Goal: Task Accomplishment & Management: Complete application form

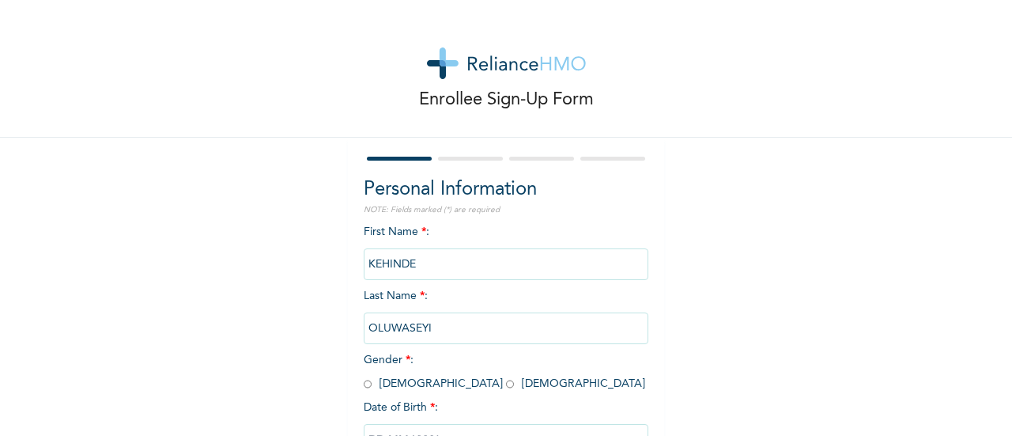
click at [415, 268] on input "KEHINDE" at bounding box center [506, 264] width 285 height 32
click at [442, 329] on input "OLUWASEYI" at bounding box center [506, 328] width 285 height 32
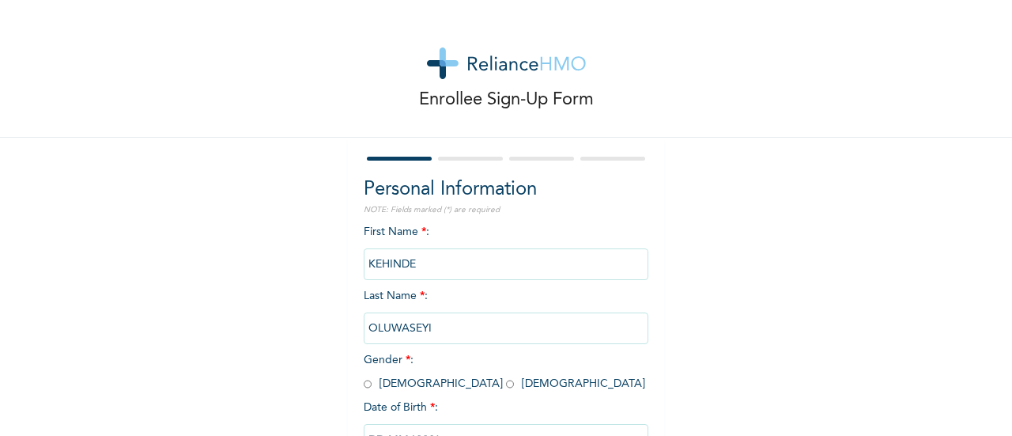
click at [442, 329] on input "OLUWASEYI" at bounding box center [506, 328] width 285 height 32
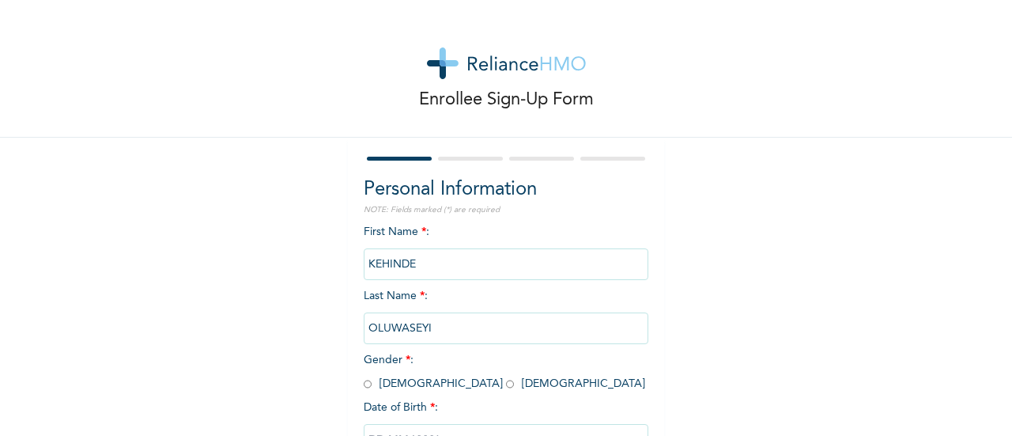
click at [442, 329] on input "OLUWASEYI" at bounding box center [506, 328] width 285 height 32
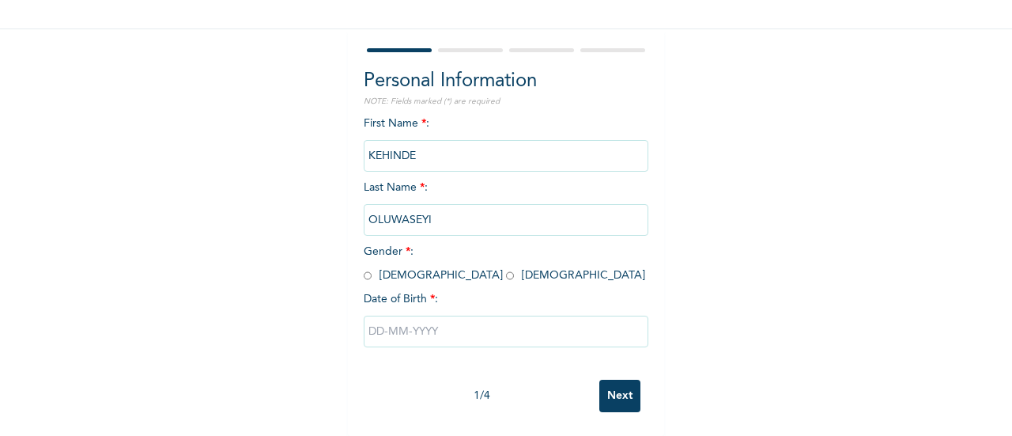
scroll to position [122, 0]
click at [364, 268] on input "radio" at bounding box center [368, 275] width 8 height 15
radio input "true"
click at [419, 142] on input "KEHINDE" at bounding box center [506, 156] width 285 height 32
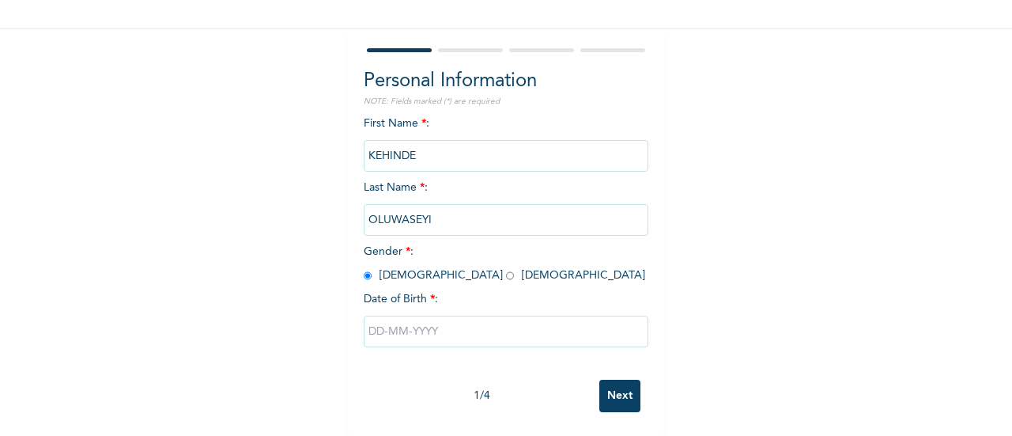
click at [616, 383] on input "Next" at bounding box center [619, 396] width 41 height 32
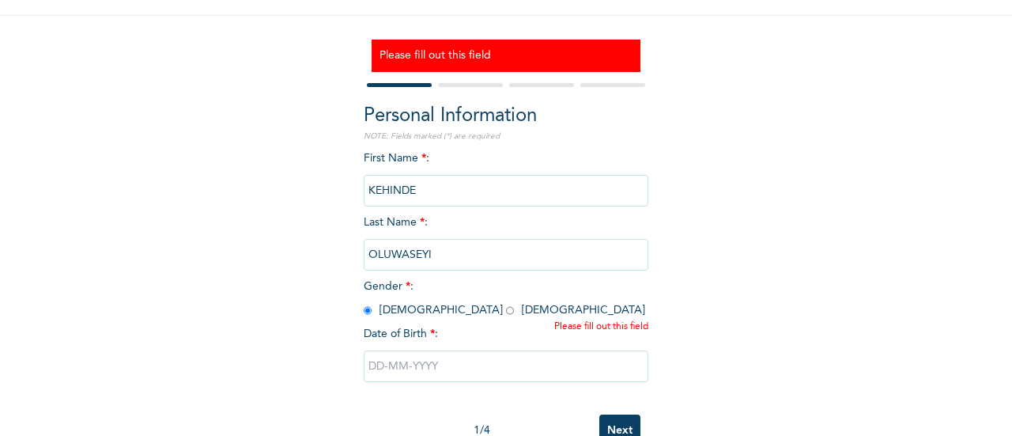
click at [436, 376] on input "text" at bounding box center [506, 366] width 285 height 32
select select "9"
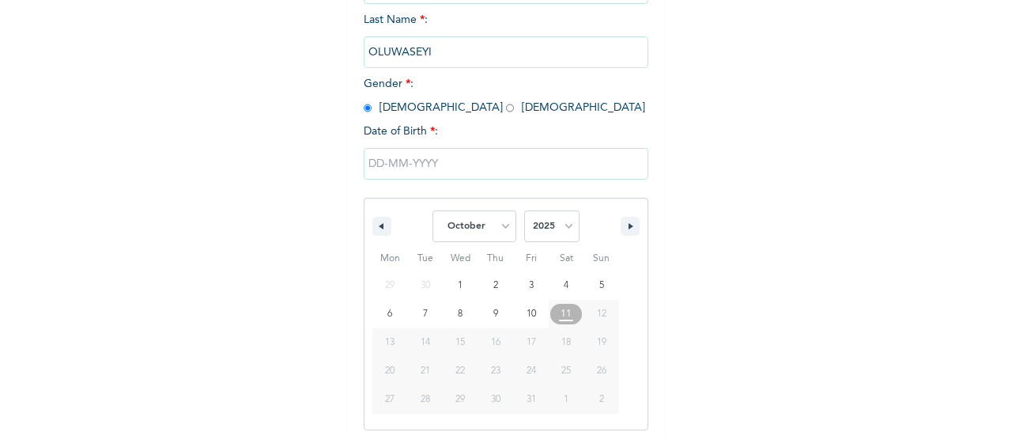
scroll to position [332, 0]
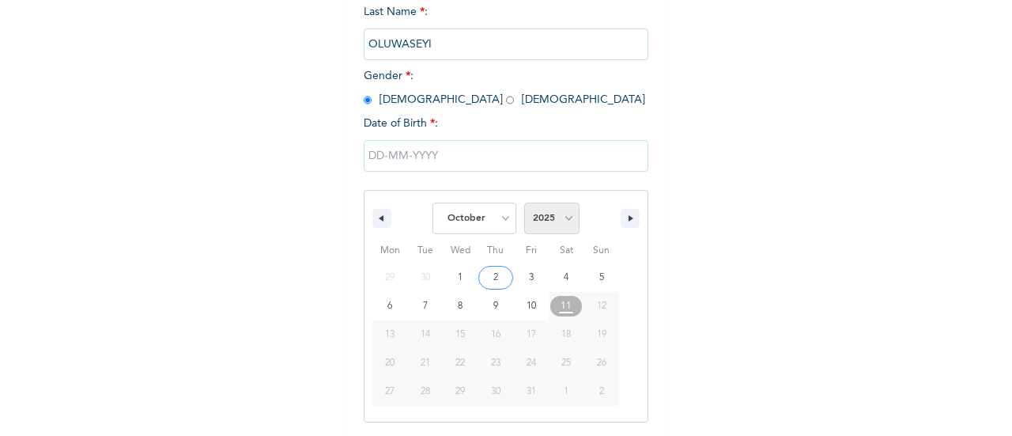
click at [546, 223] on select "2025 2024 2023 2022 2021 2020 2019 2018 2017 2016 2015 2014 2013 2012 2011 2010…" at bounding box center [551, 218] width 55 height 32
select select "1996"
click at [524, 204] on select "2025 2024 2023 2022 2021 2020 2019 2018 2017 2016 2015 2014 2013 2012 2011 2010…" at bounding box center [551, 218] width 55 height 32
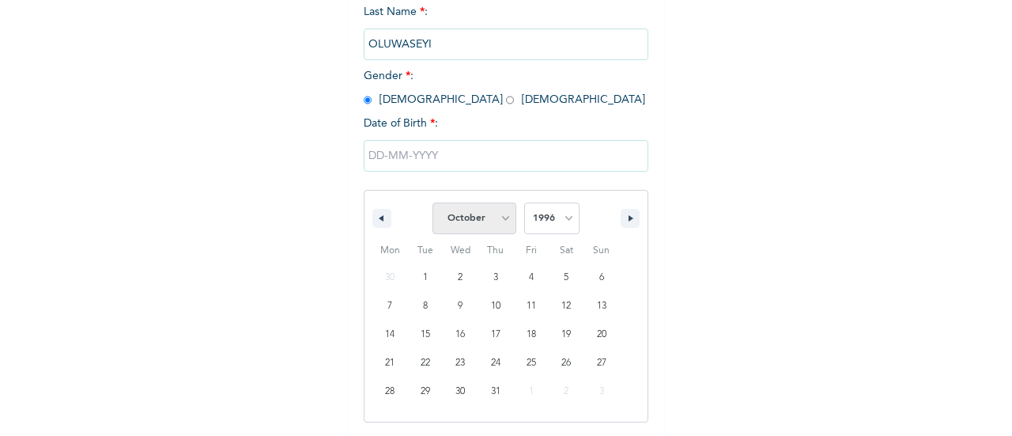
click at [490, 222] on select "January February March April May June July August September October November De…" at bounding box center [475, 218] width 84 height 32
select select "1"
click at [433, 204] on select "January February March April May June July August September October November De…" at bounding box center [475, 218] width 84 height 32
type input "[DATE]"
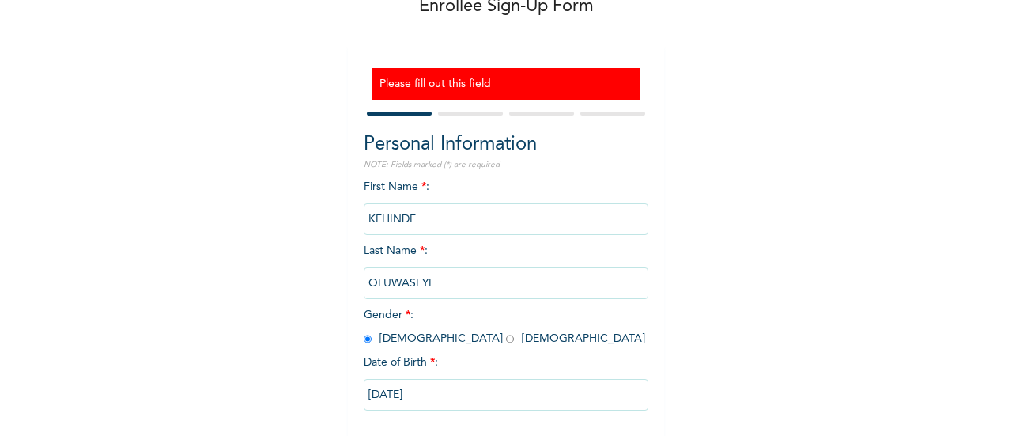
scroll to position [170, 0]
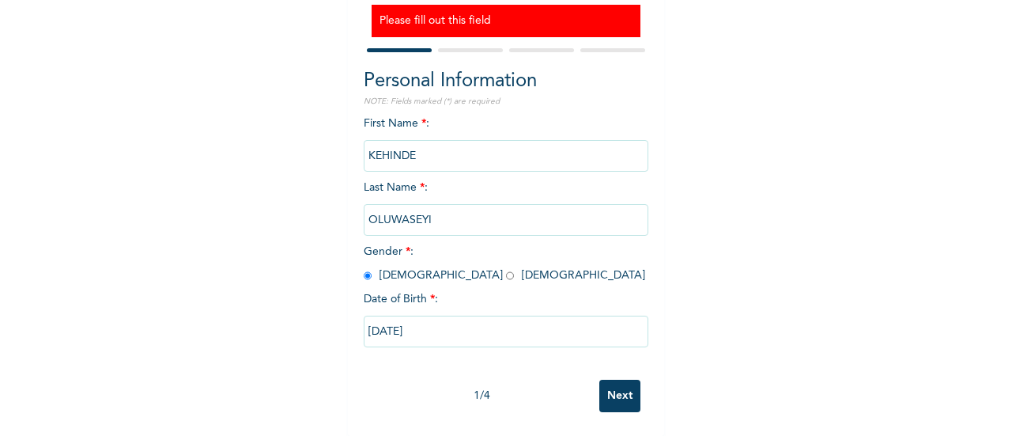
click at [607, 391] on input "Next" at bounding box center [619, 396] width 41 height 32
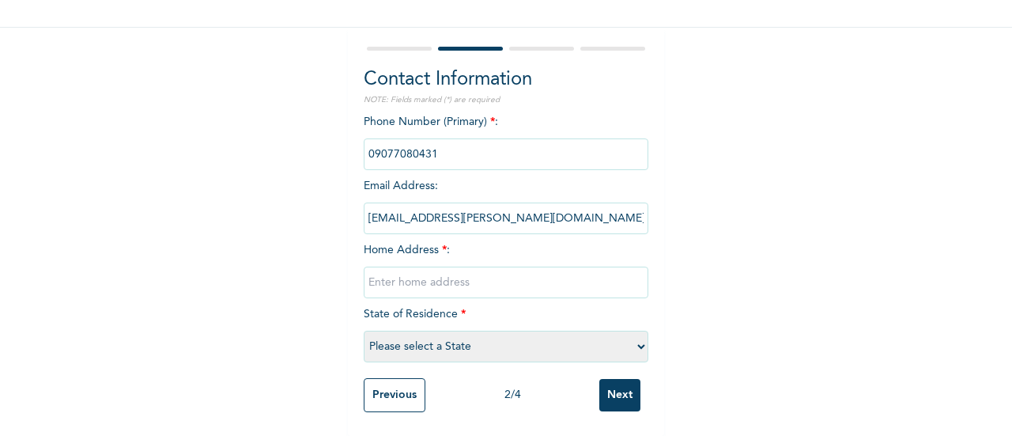
scroll to position [122, 0]
click at [414, 210] on input "[EMAIL_ADDRESS][PERSON_NAME][DOMAIN_NAME]" at bounding box center [506, 218] width 285 height 32
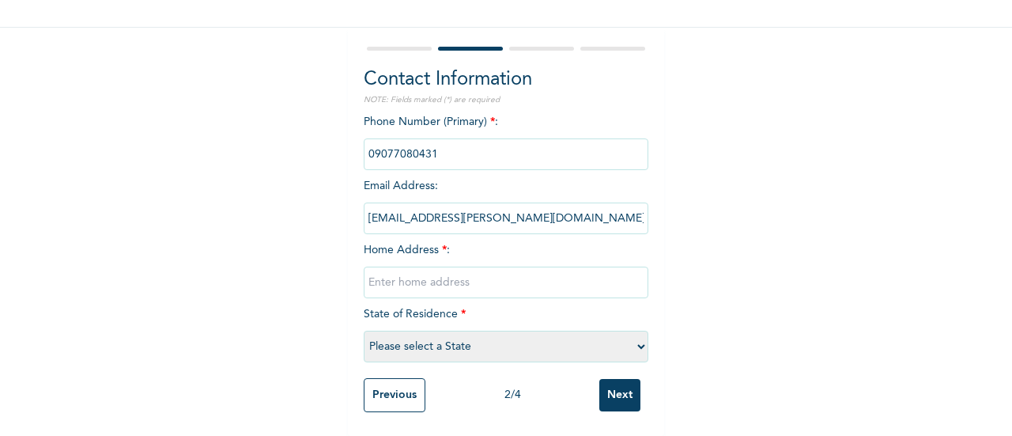
click at [414, 210] on input "[EMAIL_ADDRESS][PERSON_NAME][DOMAIN_NAME]" at bounding box center [506, 218] width 285 height 32
click at [410, 266] on input "text" at bounding box center [506, 282] width 285 height 32
click at [523, 270] on input "[STREET_ADDRESS] o" at bounding box center [506, 282] width 285 height 32
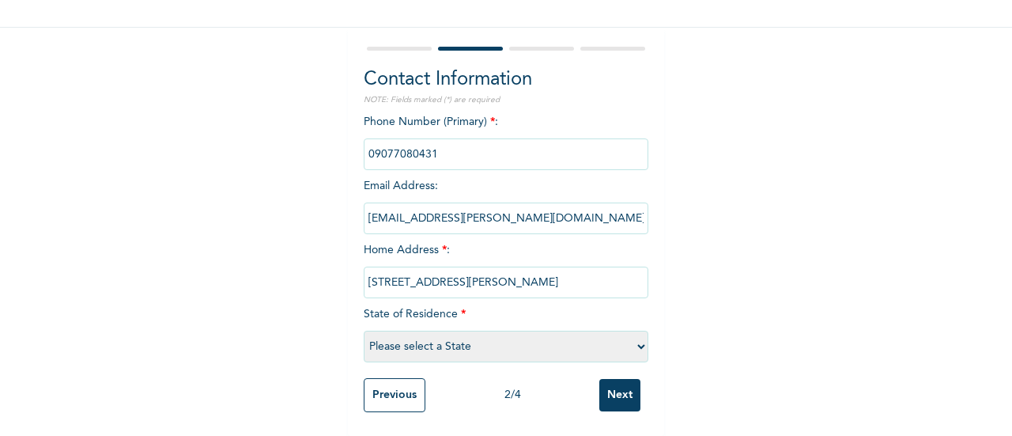
click at [380, 269] on input "[STREET_ADDRESS][PERSON_NAME]" at bounding box center [506, 282] width 285 height 32
click at [387, 273] on input "[STREET_ADDRESS][PERSON_NAME]" at bounding box center [506, 282] width 285 height 32
click at [509, 274] on input "[STREET_ADDRESS][PERSON_NAME]" at bounding box center [506, 282] width 285 height 32
click at [482, 269] on input "[STREET_ADDRESS][PERSON_NAME]," at bounding box center [506, 282] width 285 height 32
click at [614, 269] on input "No 7, [GEOGRAPHIC_DATA], off [PERSON_NAME]," at bounding box center [506, 282] width 285 height 32
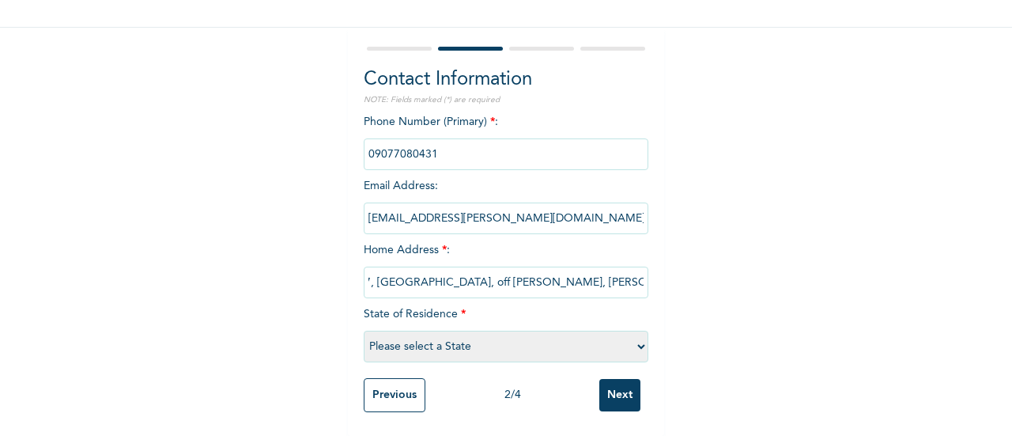
scroll to position [0, 25]
type input "No 7, [GEOGRAPHIC_DATA], off [PERSON_NAME], [PERSON_NAME][GEOGRAPHIC_DATA]."
click at [483, 331] on select "Please select a State [PERSON_NAME] (FCT) [PERSON_NAME] Ibom [GEOGRAPHIC_DATA] …" at bounding box center [506, 347] width 285 height 32
select select "33"
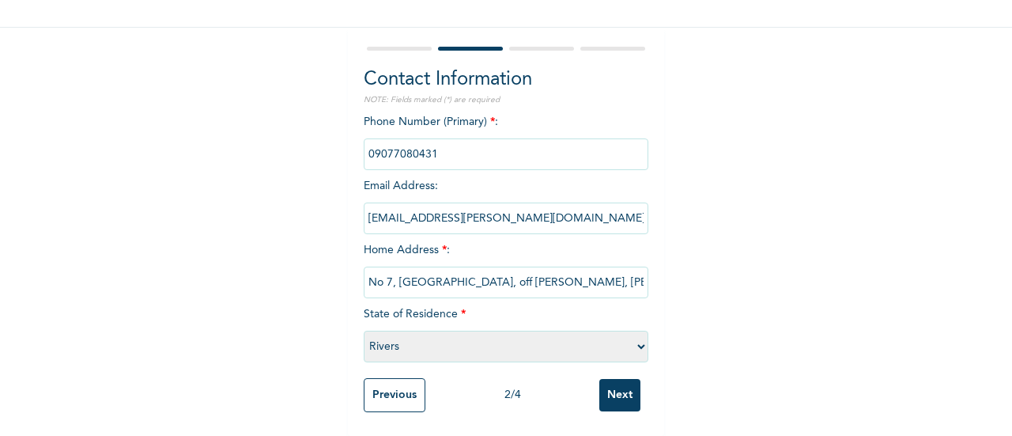
click at [364, 331] on select "Please select a State [PERSON_NAME] (FCT) [PERSON_NAME] Ibom [GEOGRAPHIC_DATA] …" at bounding box center [506, 347] width 285 height 32
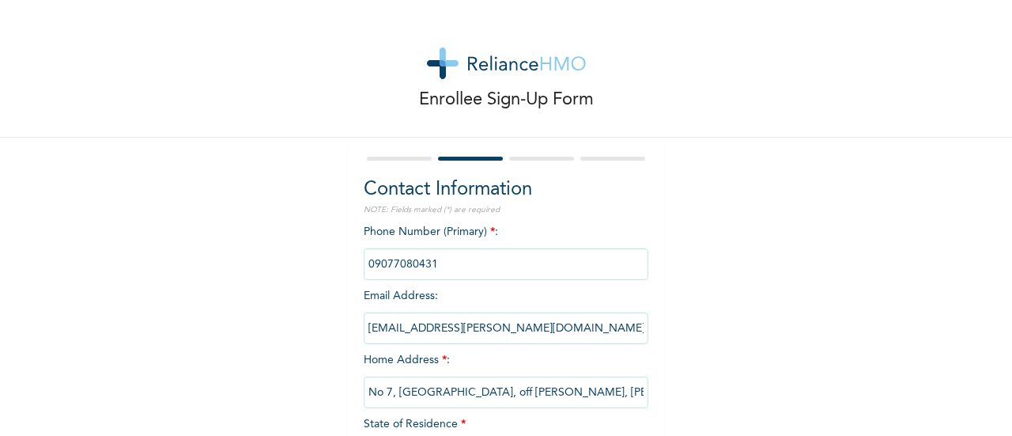
scroll to position [123, 0]
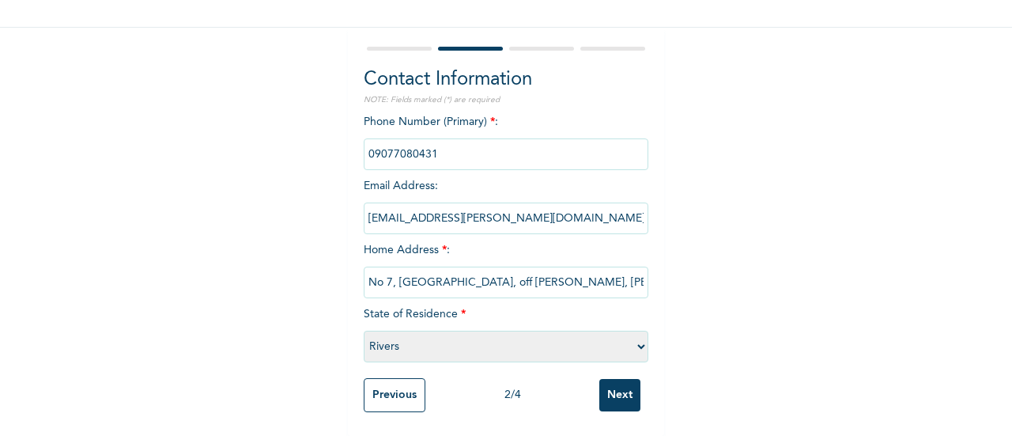
drag, startPoint x: 999, startPoint y: 293, endPoint x: 681, endPoint y: 266, distance: 319.0
click at [681, 266] on div "Enrollee Sign-Up Form Contact Information NOTE: Fields marked (*) are required …" at bounding box center [506, 163] width 1012 height 546
click at [606, 380] on input "Next" at bounding box center [619, 395] width 41 height 32
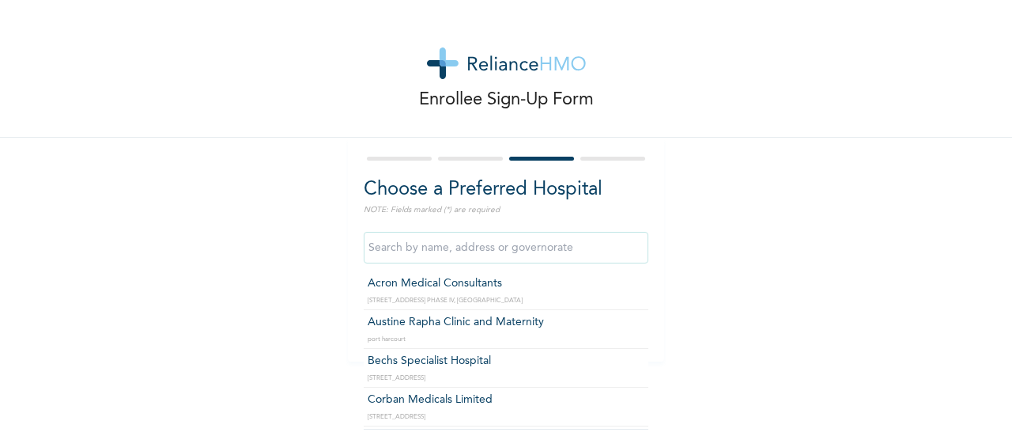
click at [489, 251] on input "text" at bounding box center [506, 248] width 285 height 32
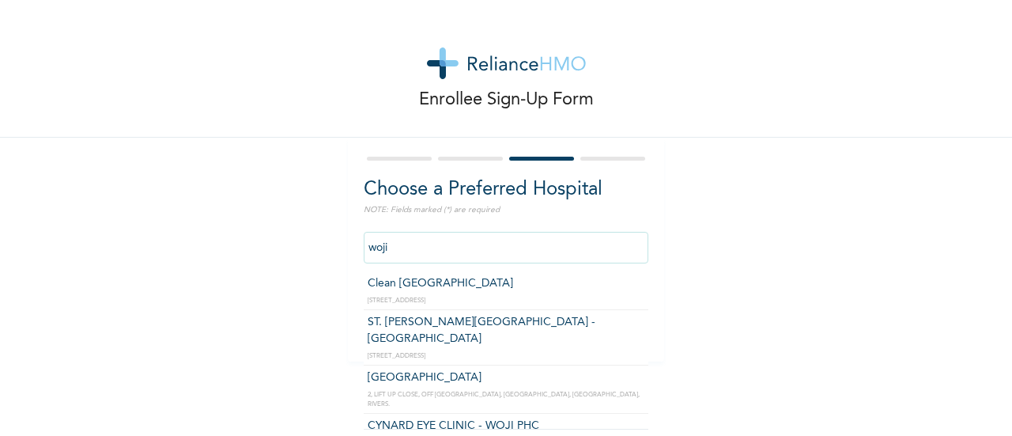
drag, startPoint x: 464, startPoint y: 236, endPoint x: 324, endPoint y: 249, distance: 140.5
click at [324, 249] on div "Enrollee Sign-Up Form Choose a Preferred Hospital NOTE: Fields marked (*) are r…" at bounding box center [506, 180] width 1012 height 361
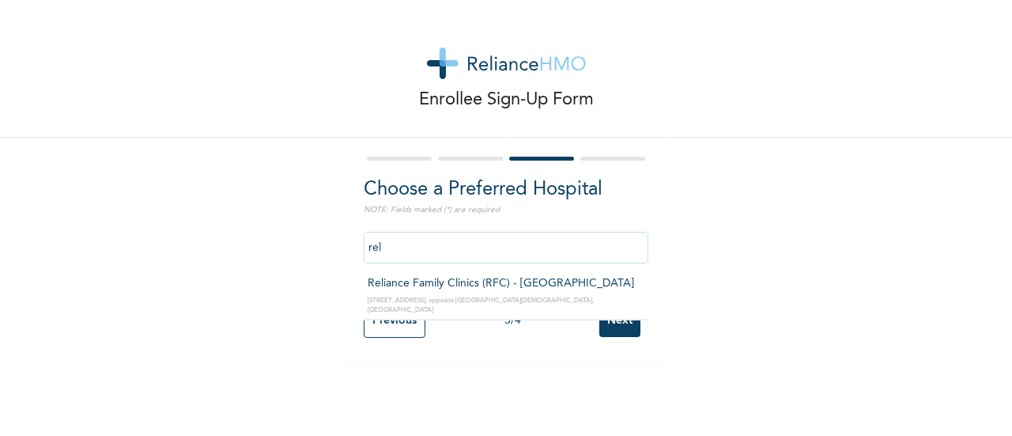
type input "Reliance Family Clinics (RFC) - [GEOGRAPHIC_DATA]"
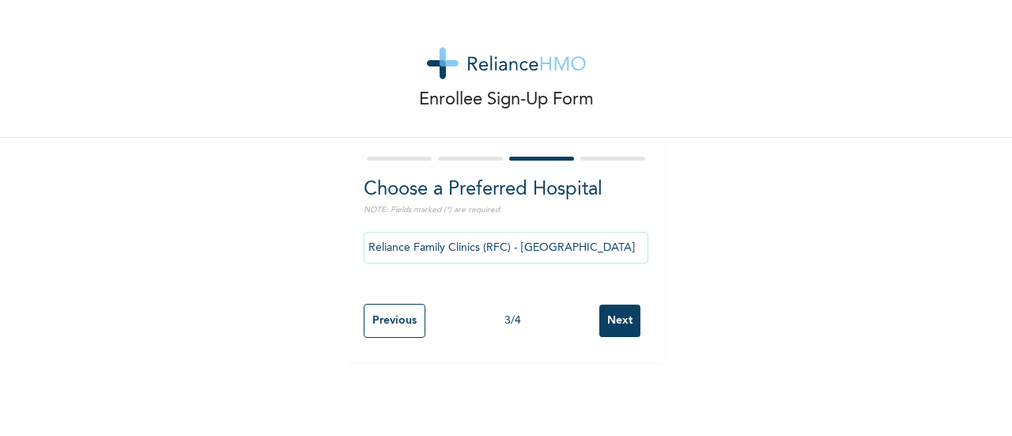
click at [613, 319] on input "Next" at bounding box center [619, 320] width 41 height 32
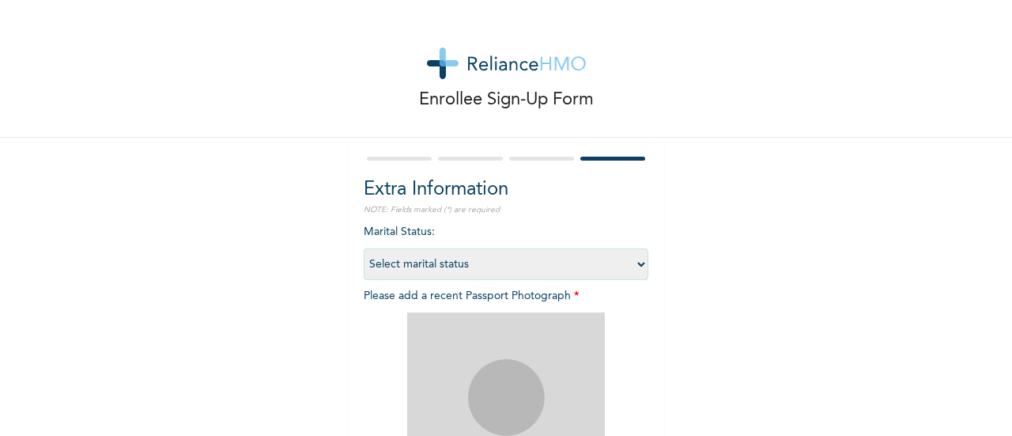
click at [622, 255] on select "Select marital status [DEMOGRAPHIC_DATA] Married [DEMOGRAPHIC_DATA] Widow/[DEMO…" at bounding box center [506, 264] width 285 height 32
select select "1"
click at [364, 248] on select "Select marital status [DEMOGRAPHIC_DATA] Married [DEMOGRAPHIC_DATA] Widow/[DEMO…" at bounding box center [506, 264] width 285 height 32
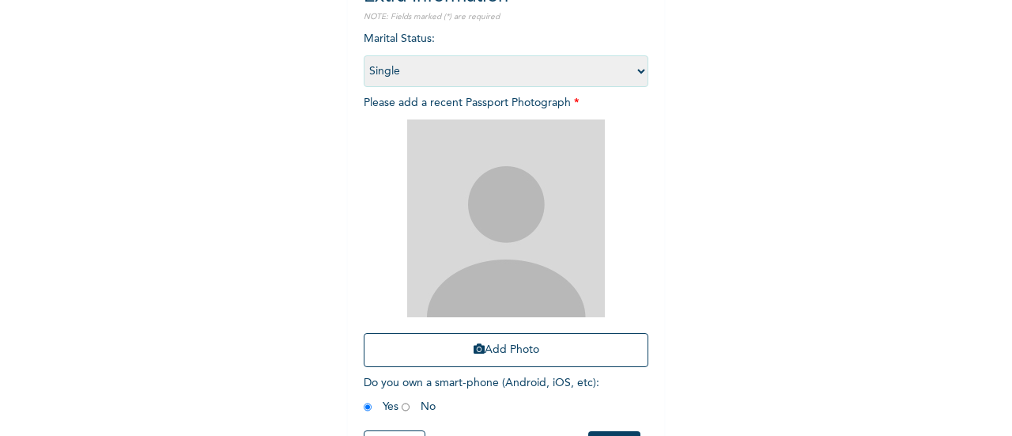
scroll to position [258, 0]
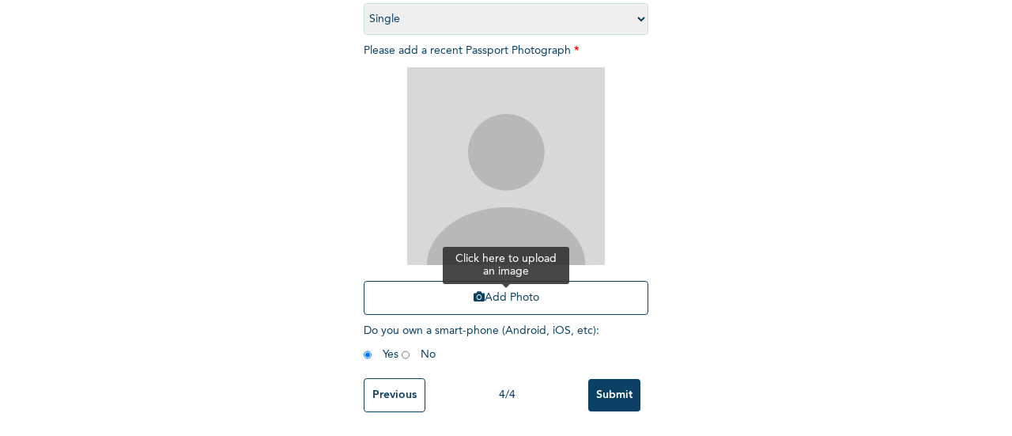
click at [459, 286] on button "Add Photo" at bounding box center [506, 298] width 285 height 34
click at [499, 283] on button "Add Photo" at bounding box center [506, 298] width 285 height 34
click at [474, 291] on icon "button" at bounding box center [479, 296] width 11 height 11
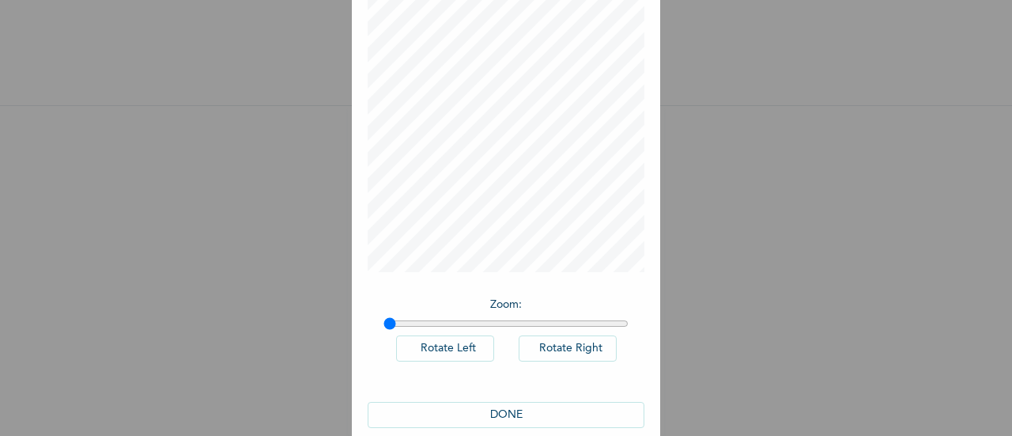
scroll to position [94, 0]
drag, startPoint x: 387, startPoint y: 319, endPoint x: 340, endPoint y: 324, distance: 47.7
click at [384, 324] on input "range" at bounding box center [506, 322] width 245 height 13
click at [482, 409] on button "DONE" at bounding box center [506, 414] width 277 height 26
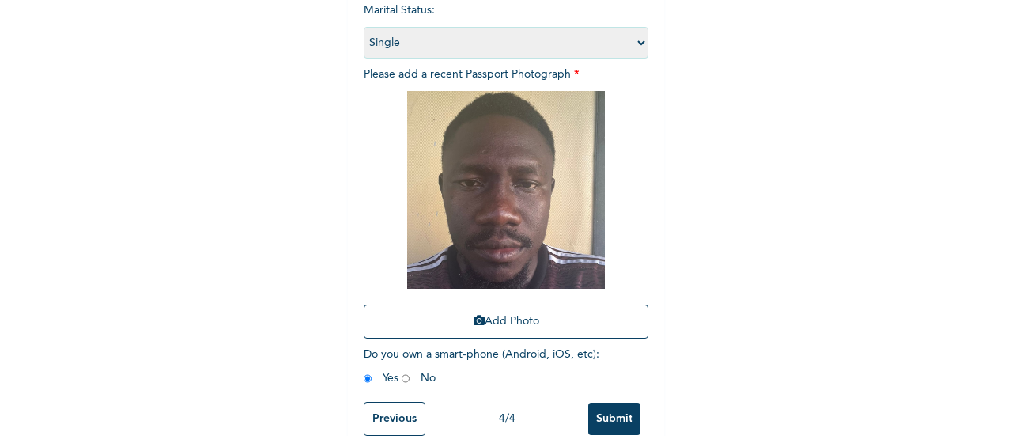
scroll to position [258, 0]
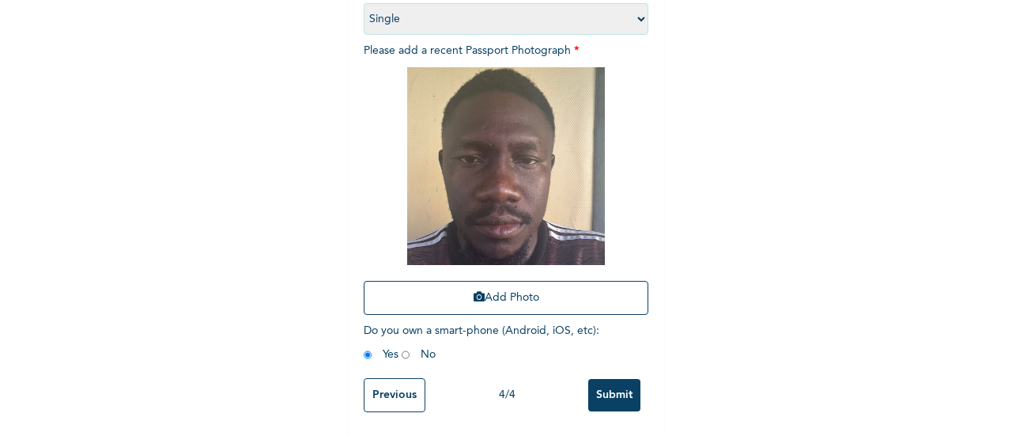
click at [615, 380] on input "Submit" at bounding box center [614, 395] width 52 height 32
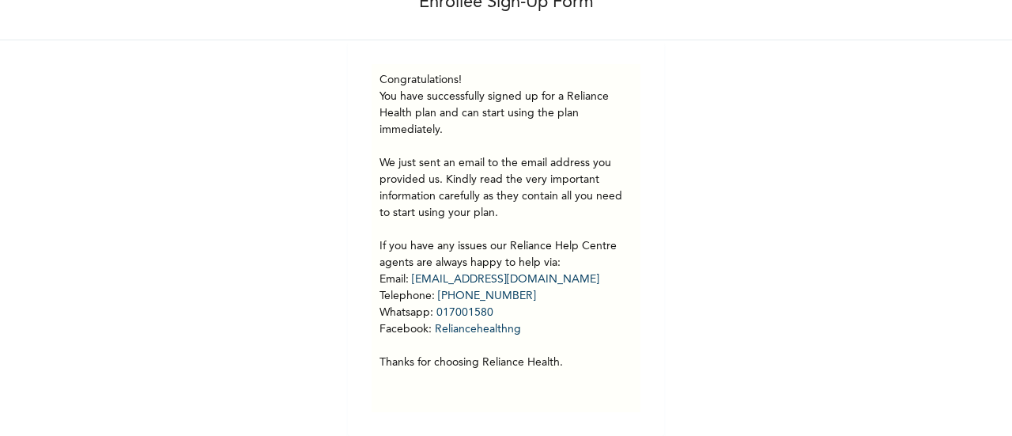
scroll to position [0, 0]
